Goal: Task Accomplishment & Management: Complete application form

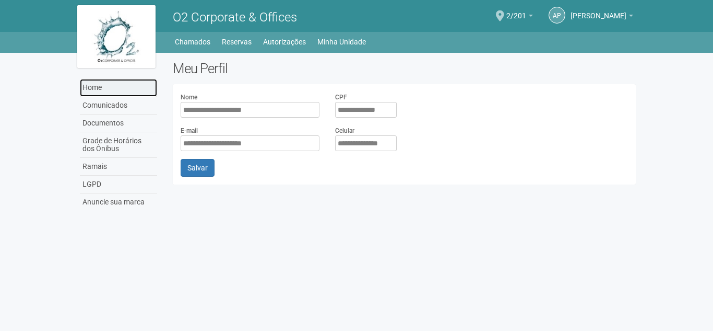
click at [114, 84] on link "Home" at bounding box center [118, 88] width 77 height 18
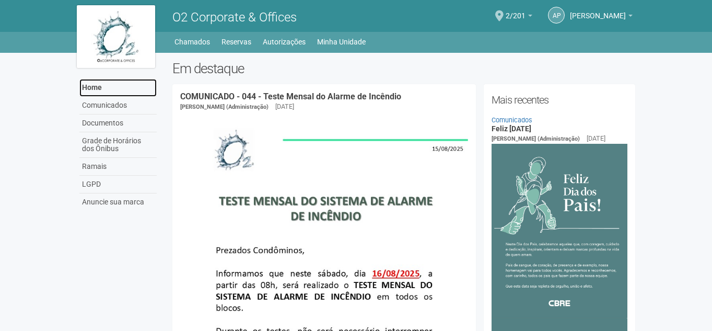
click at [128, 79] on link "Home" at bounding box center [117, 88] width 77 height 18
click at [199, 41] on link "Chamados" at bounding box center [192, 41] width 36 height 15
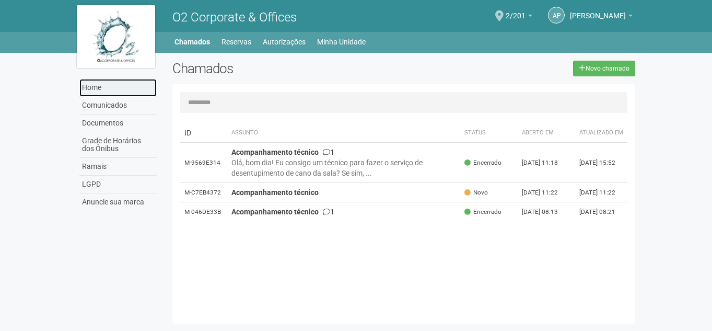
click at [109, 85] on link "Home" at bounding box center [117, 88] width 77 height 18
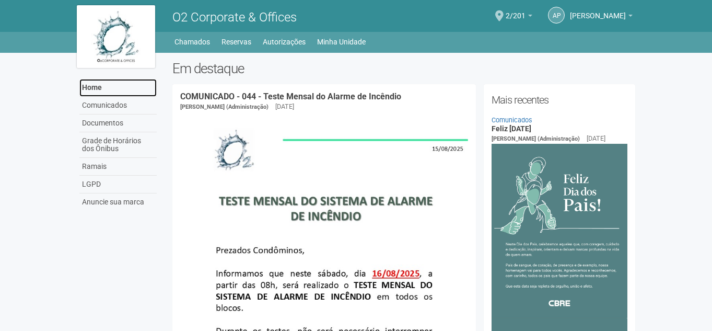
click at [119, 83] on link "Home" at bounding box center [117, 88] width 77 height 18
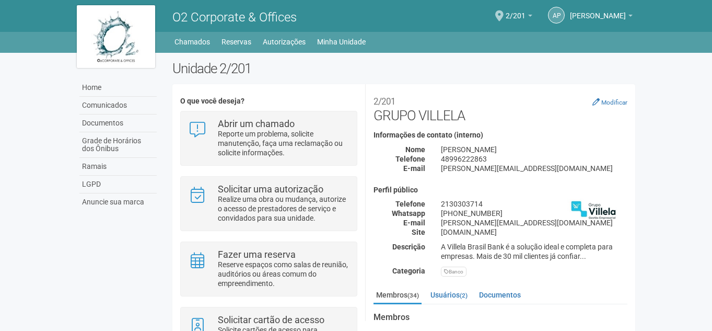
scroll to position [157, 0]
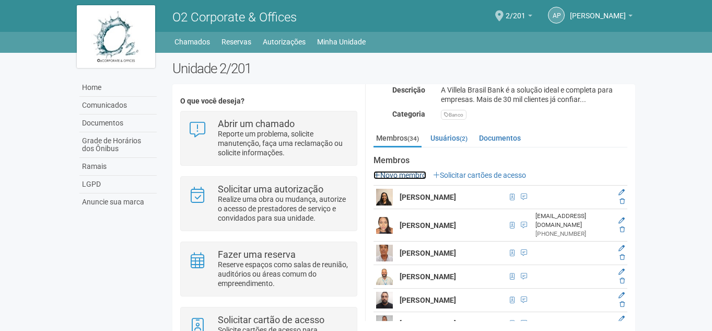
click at [411, 177] on link "Novo membro" at bounding box center [399, 175] width 53 height 8
click at [398, 178] on link "Novo membro" at bounding box center [399, 175] width 53 height 8
click at [385, 174] on link "Novo membro" at bounding box center [399, 175] width 53 height 8
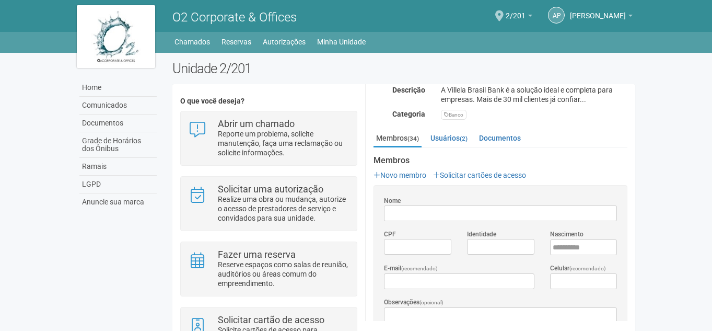
scroll to position [0, 0]
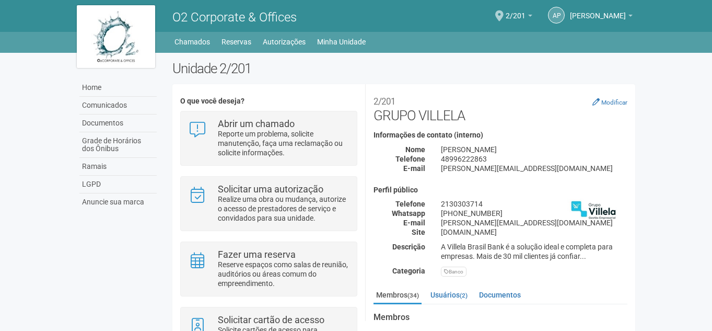
scroll to position [157, 0]
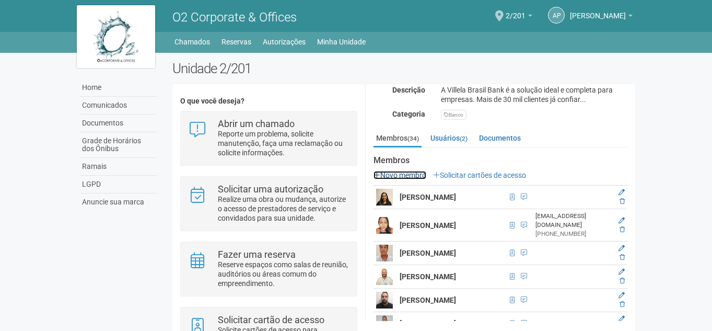
click at [385, 173] on link "Novo membro" at bounding box center [399, 175] width 53 height 8
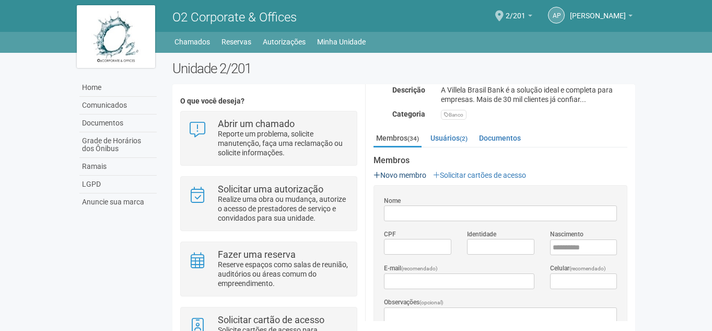
scroll to position [0, 0]
click at [393, 212] on input "Nome" at bounding box center [500, 213] width 233 height 16
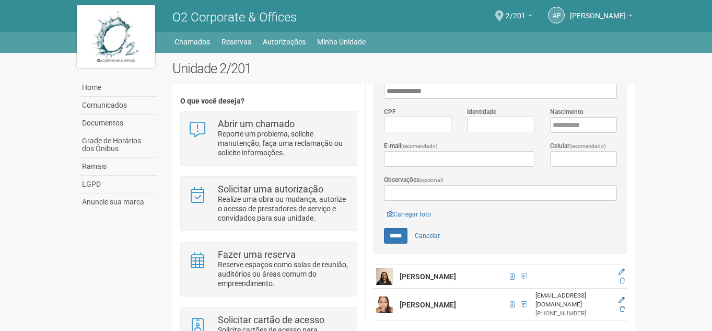
scroll to position [261, 0]
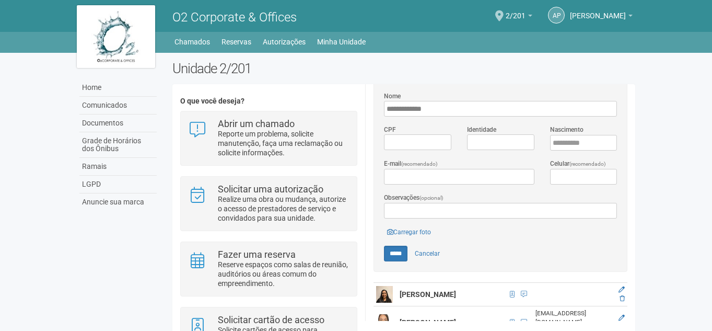
type input "**********"
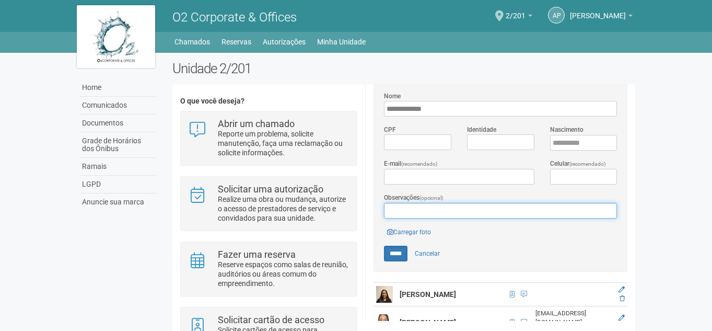
drag, startPoint x: 443, startPoint y: 203, endPoint x: 449, endPoint y: 205, distance: 6.1
click at [443, 203] on input "Observações (opcional)" at bounding box center [500, 211] width 233 height 16
type input "**********"
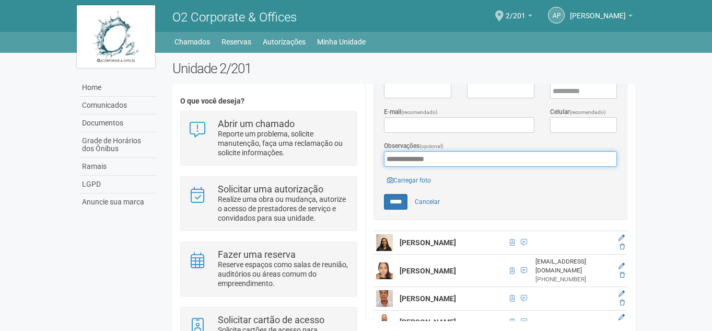
scroll to position [313, 0]
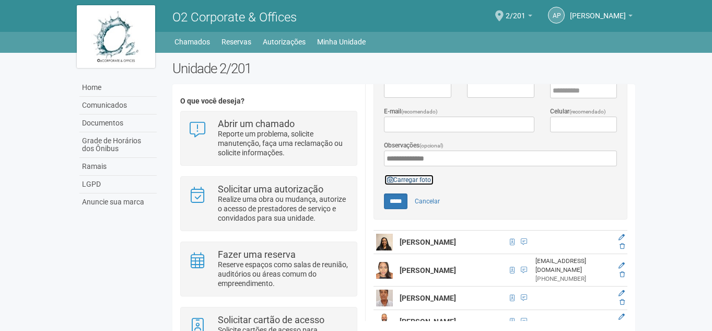
click at [407, 180] on link "Carregar foto" at bounding box center [409, 179] width 50 height 11
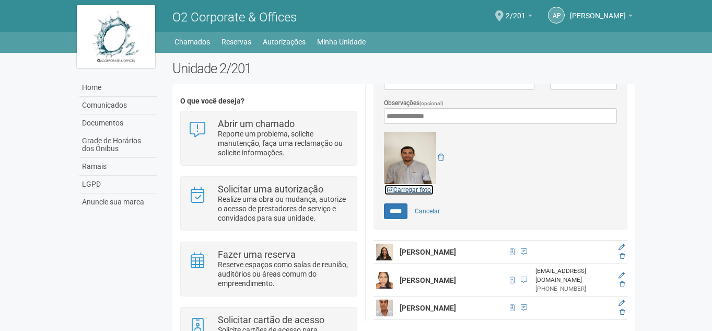
scroll to position [366, 0]
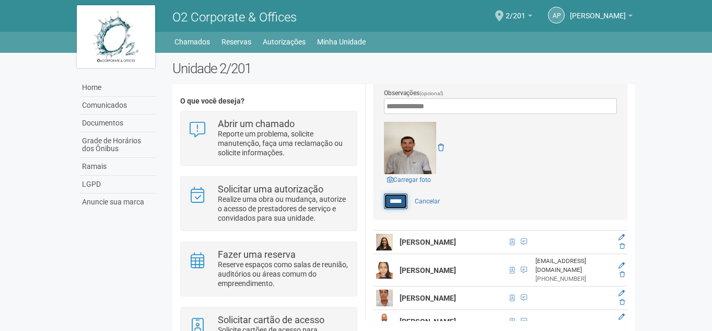
click at [407, 200] on input "*****" at bounding box center [396, 201] width 24 height 16
type input "*****"
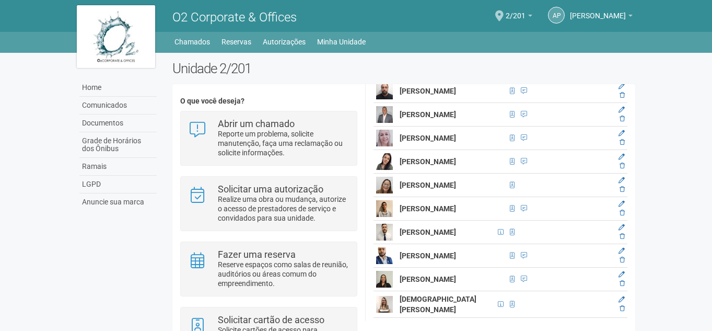
scroll to position [364, 0]
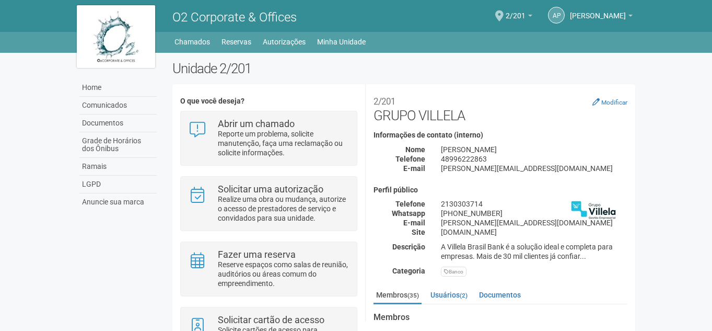
scroll to position [157, 0]
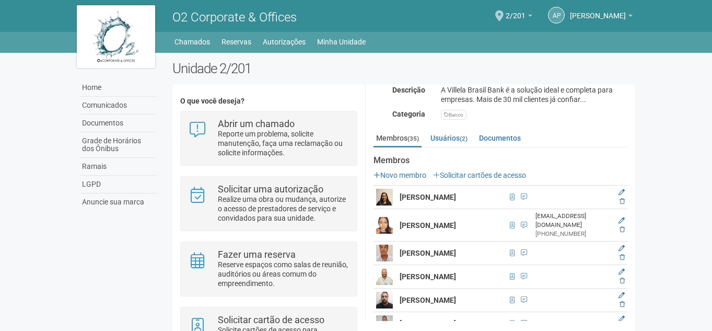
click at [661, 96] on body "Aguarde... O2 Corporate & Offices ap [PERSON_NAME] [PERSON_NAME] [PERSON_NAME][…" at bounding box center [356, 165] width 712 height 331
click at [399, 171] on link "Novo membro" at bounding box center [399, 175] width 53 height 8
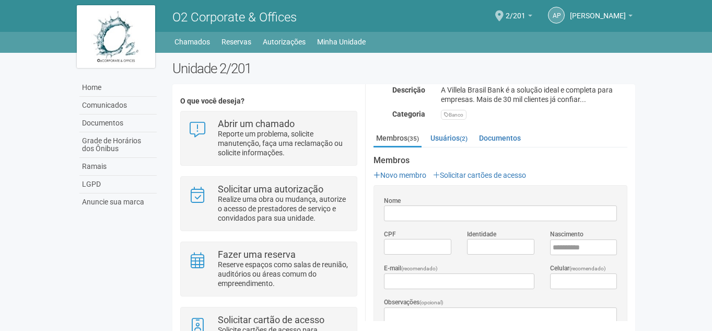
scroll to position [0, 0]
click at [427, 210] on input "Nome" at bounding box center [500, 213] width 233 height 16
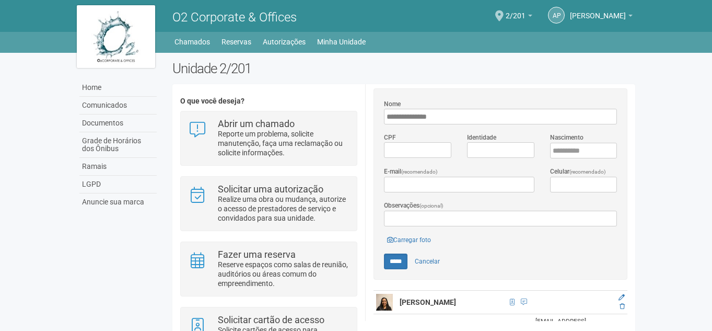
scroll to position [366, 0]
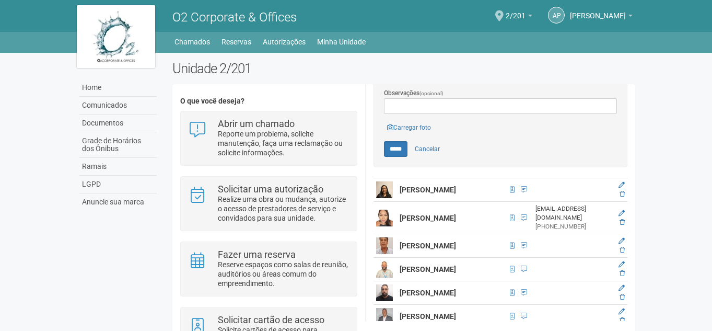
type input "**********"
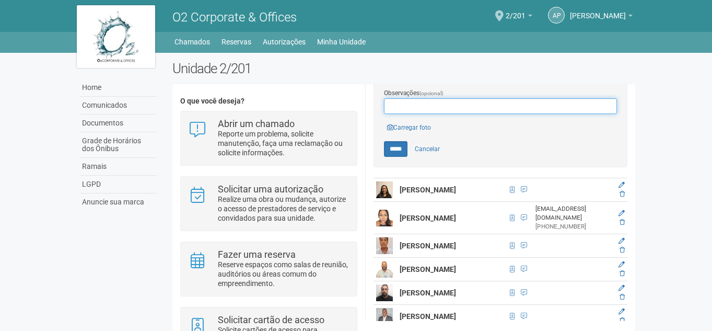
click at [428, 111] on input "Observações (opcional)" at bounding box center [500, 106] width 233 height 16
type input "**********"
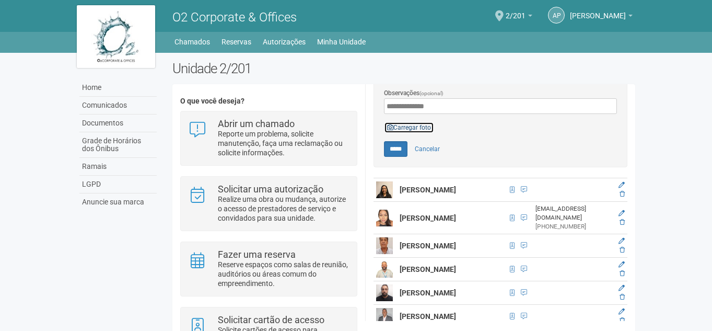
click at [428, 127] on link "Carregar foto" at bounding box center [409, 127] width 50 height 11
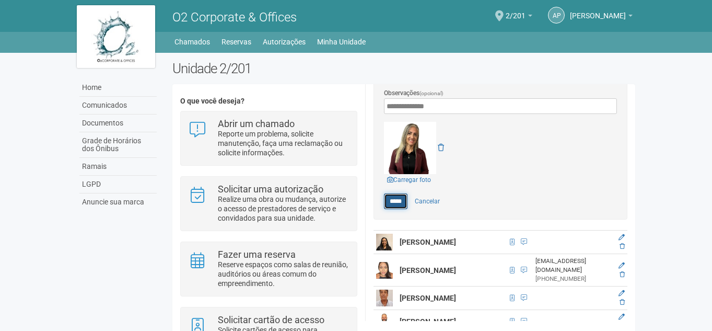
click at [399, 198] on input "*****" at bounding box center [396, 201] width 24 height 16
type input "*****"
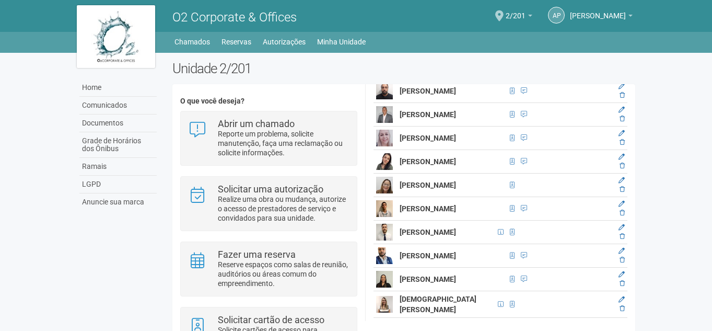
scroll to position [348, 0]
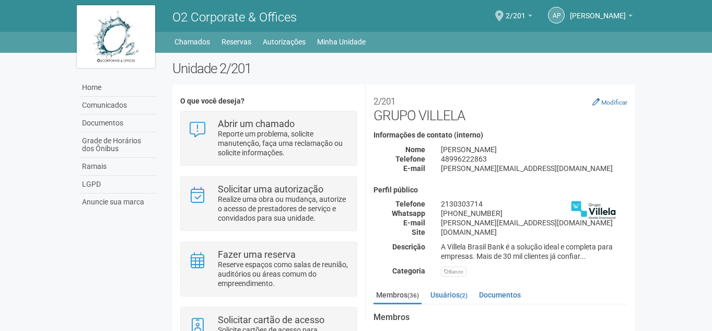
click at [685, 148] on body "Aguarde... O2 Corporate & Offices ap [PERSON_NAME] [PERSON_NAME] [PERSON_NAME][…" at bounding box center [356, 165] width 712 height 331
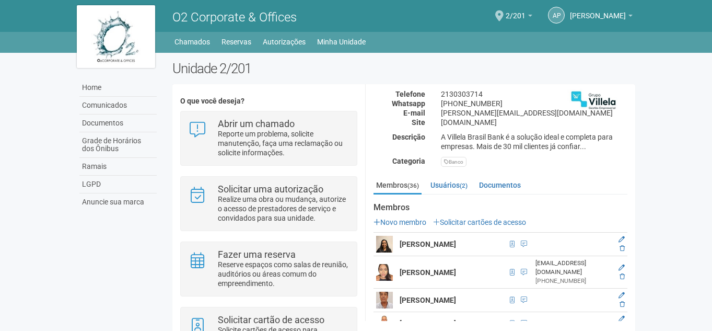
scroll to position [104, 0]
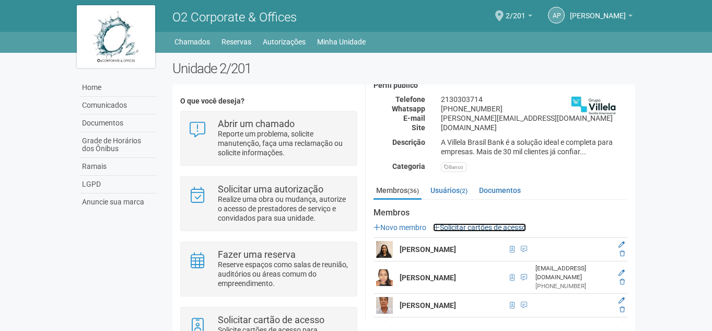
click at [487, 227] on link "Solicitar cartões de acesso" at bounding box center [479, 227] width 93 height 8
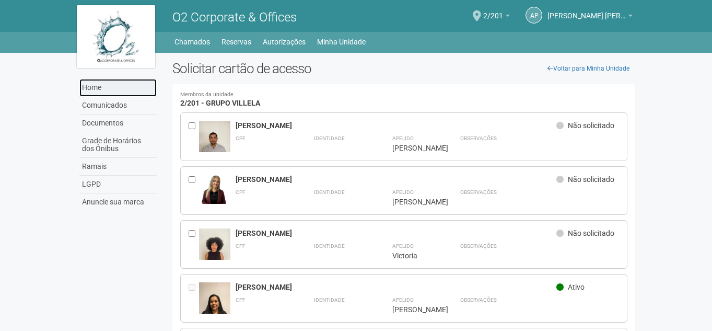
click at [120, 83] on link "Home" at bounding box center [117, 88] width 77 height 18
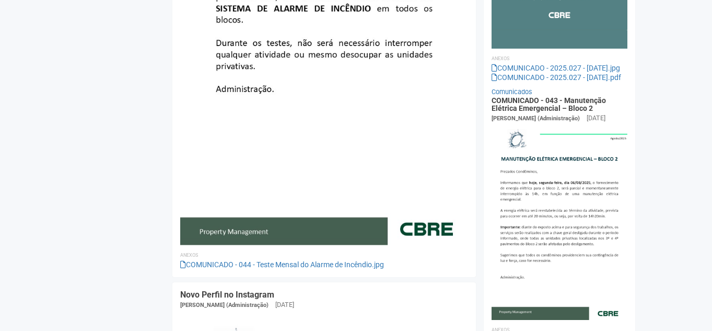
scroll to position [289, 0]
